Goal: Find contact information: Find contact information

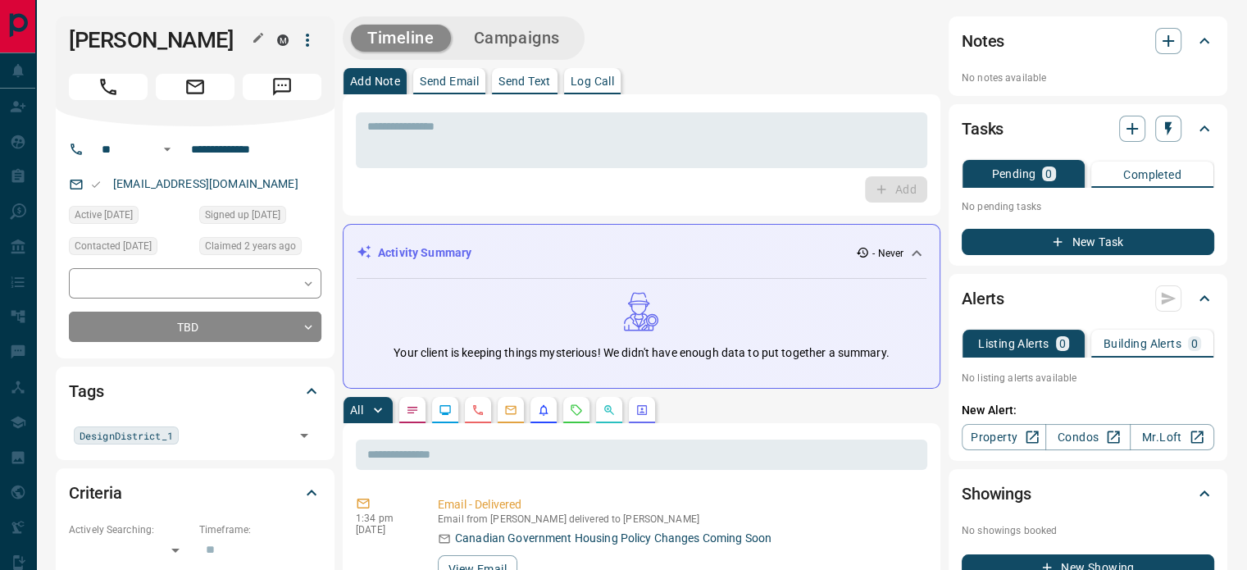
click at [262, 37] on icon "button" at bounding box center [258, 37] width 13 height 13
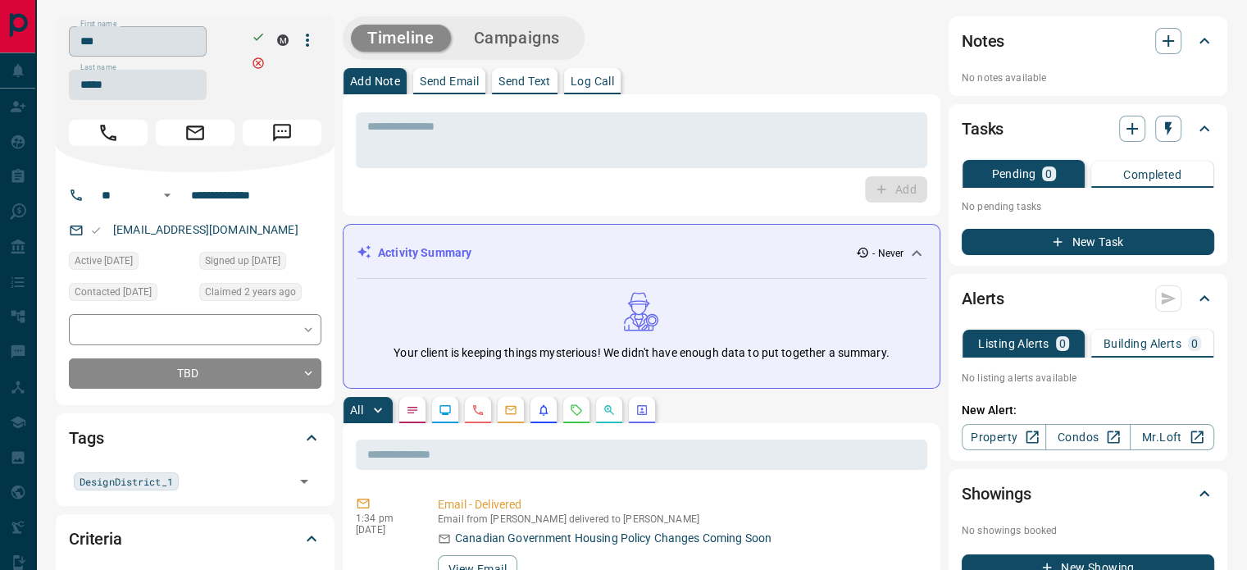
click at [161, 53] on input "***" at bounding box center [138, 41] width 138 height 30
click at [119, 97] on input "*****" at bounding box center [138, 85] width 138 height 30
click at [230, 196] on input "**********" at bounding box center [248, 195] width 128 height 26
click at [237, 225] on p "[EMAIL_ADDRESS][DOMAIN_NAME]" at bounding box center [205, 229] width 195 height 27
click at [239, 225] on p "[EMAIL_ADDRESS][DOMAIN_NAME]" at bounding box center [205, 229] width 195 height 27
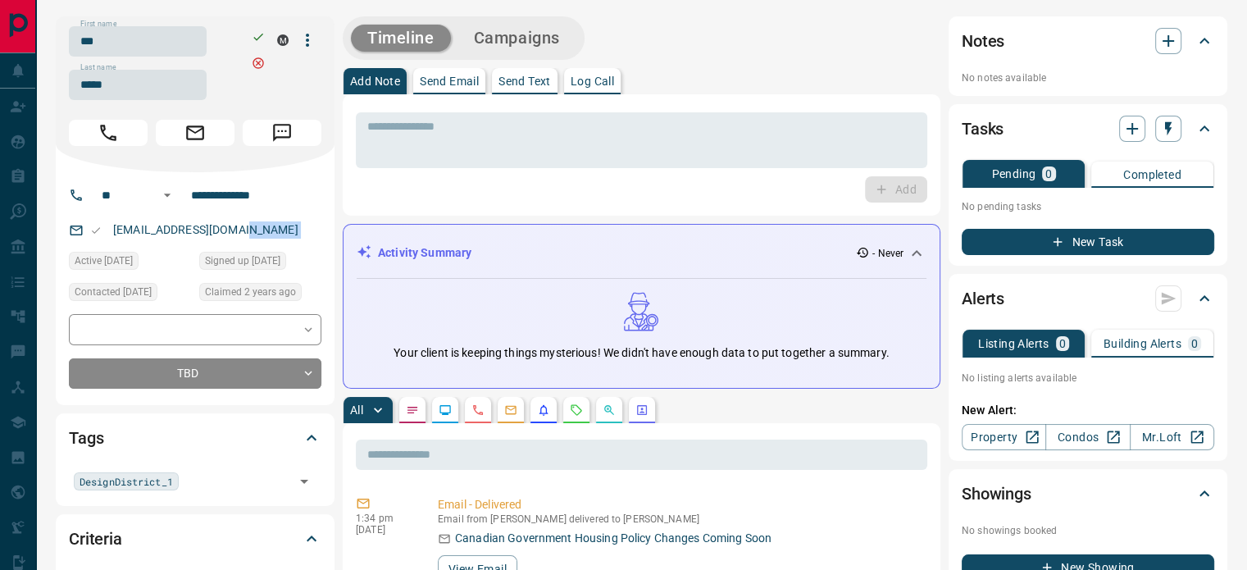
click at [239, 225] on p "[EMAIL_ADDRESS][DOMAIN_NAME]" at bounding box center [205, 229] width 195 height 27
click at [243, 226] on div "[EMAIL_ADDRESS][DOMAIN_NAME]" at bounding box center [195, 229] width 252 height 27
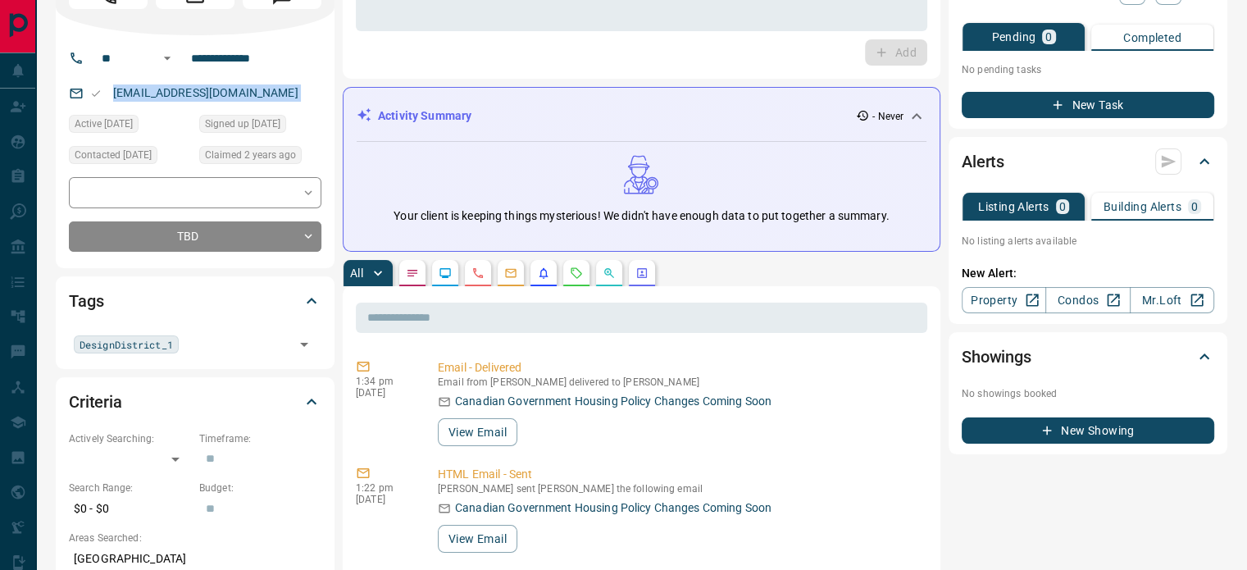
scroll to position [164, 0]
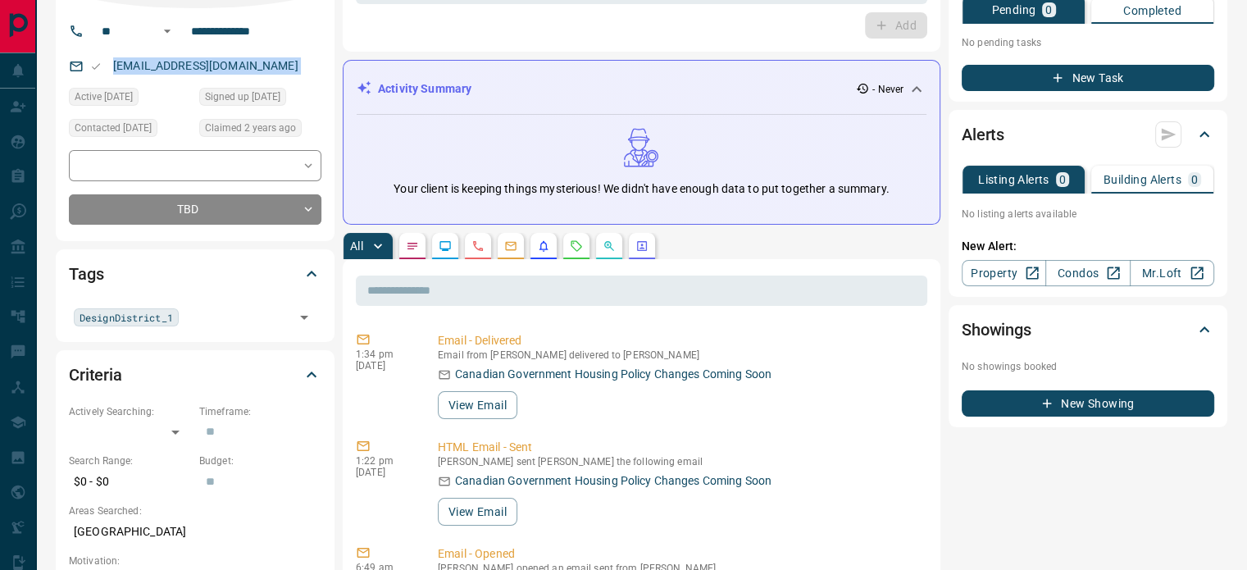
click at [471, 252] on button "button" at bounding box center [478, 246] width 26 height 26
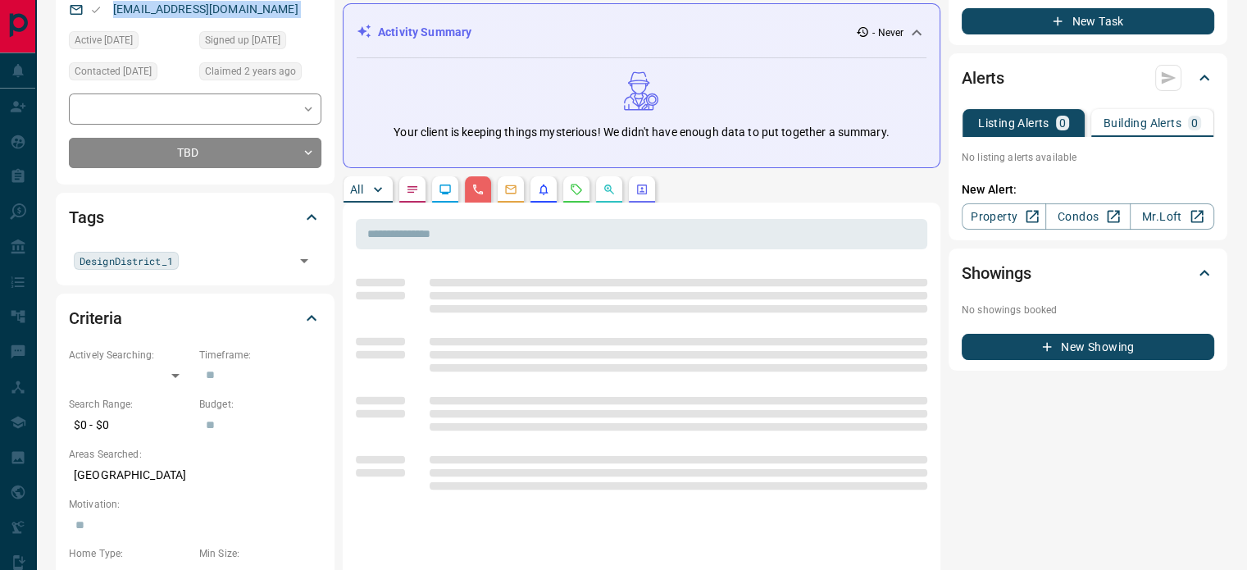
scroll to position [328, 0]
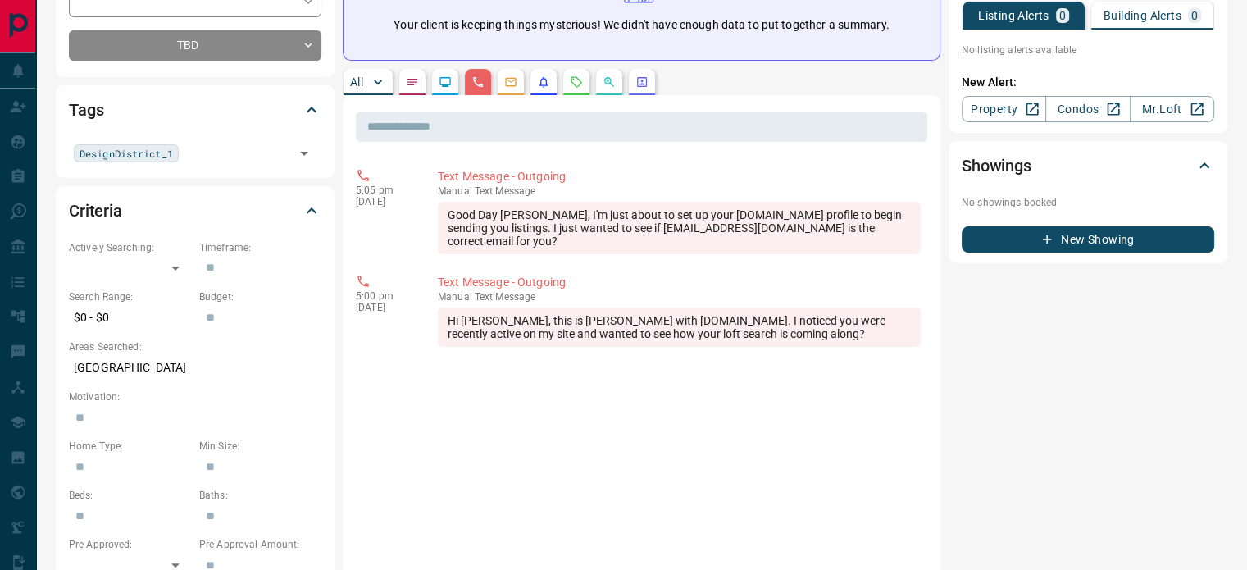
click at [101, 372] on p "[GEOGRAPHIC_DATA]" at bounding box center [195, 367] width 252 height 27
copy p "[GEOGRAPHIC_DATA]"
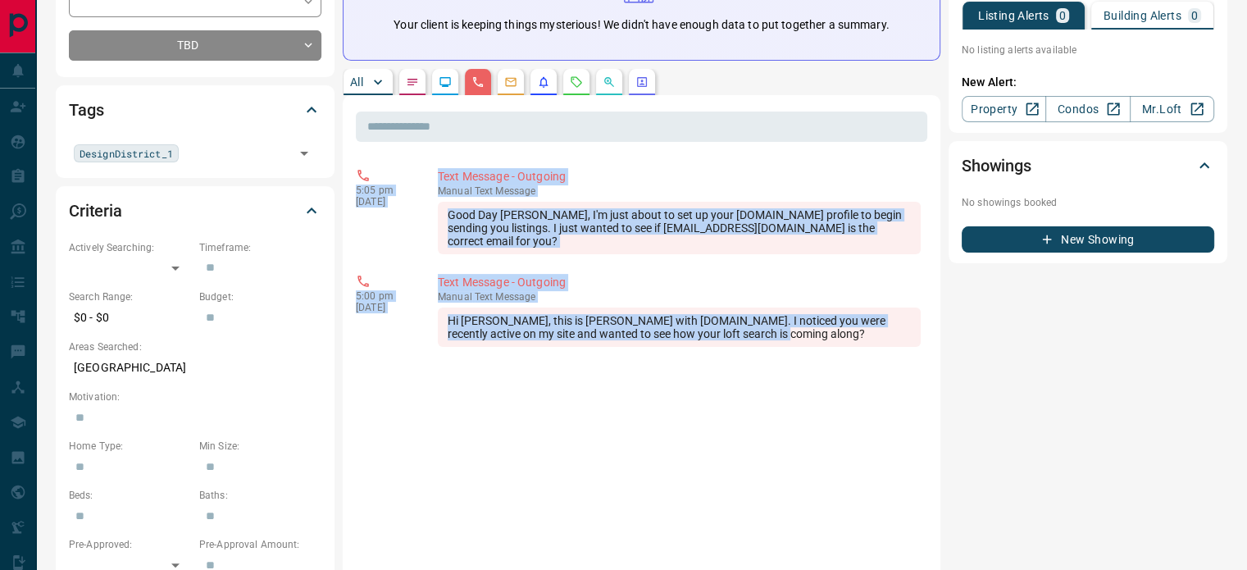
copy div "5:05 pm [DATE] Text Message - Outgoing manual Text Message Good Day [PERSON_NAM…"
drag, startPoint x: 758, startPoint y: 329, endPoint x: 354, endPoint y: 193, distance: 426.4
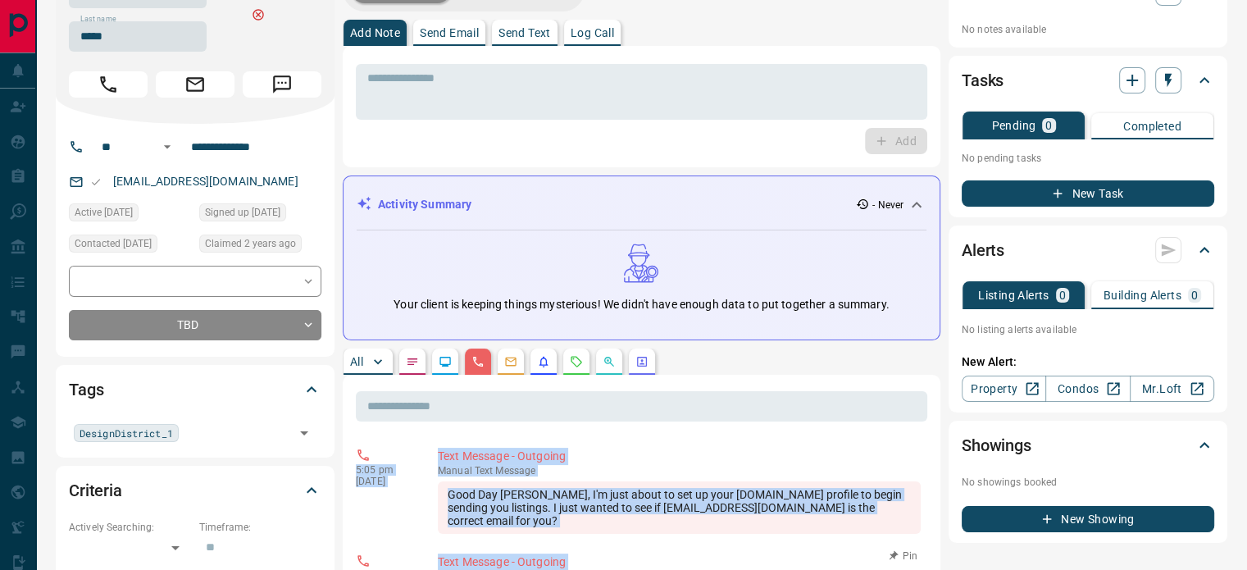
scroll to position [0, 0]
